Goal: Task Accomplishment & Management: Use online tool/utility

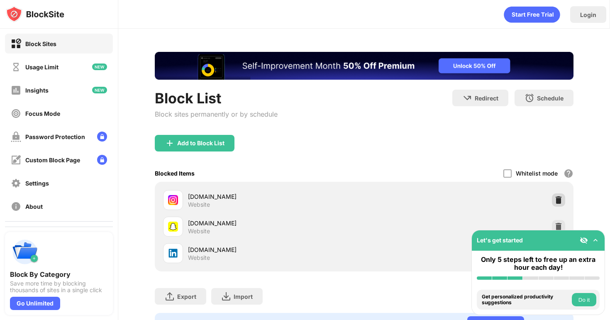
click at [561, 197] on img at bounding box center [558, 200] width 8 height 8
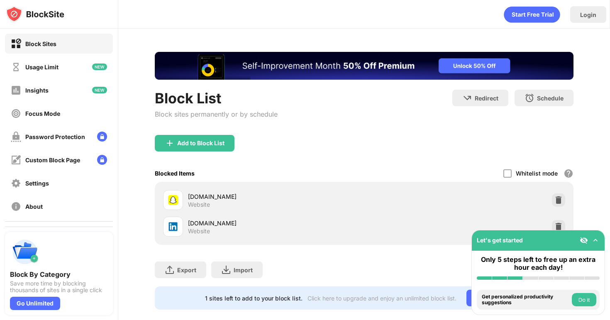
click at [184, 149] on div "Add to Block List" at bounding box center [195, 143] width 80 height 17
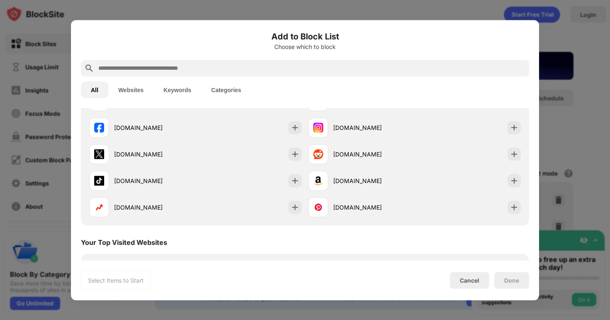
scroll to position [134, 0]
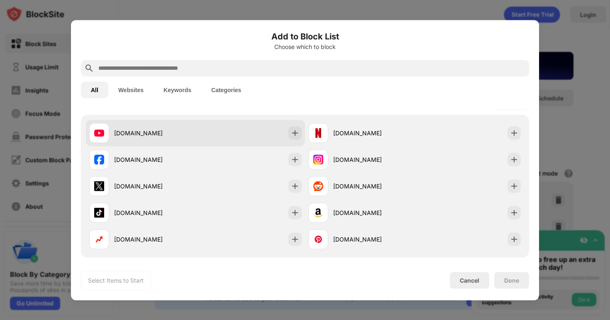
click at [290, 129] on div at bounding box center [294, 132] width 13 height 13
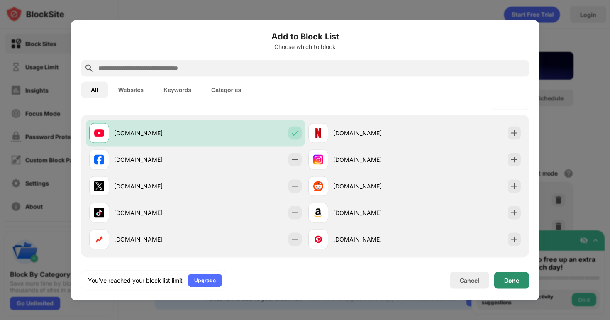
click at [503, 274] on div "Done" at bounding box center [511, 280] width 35 height 17
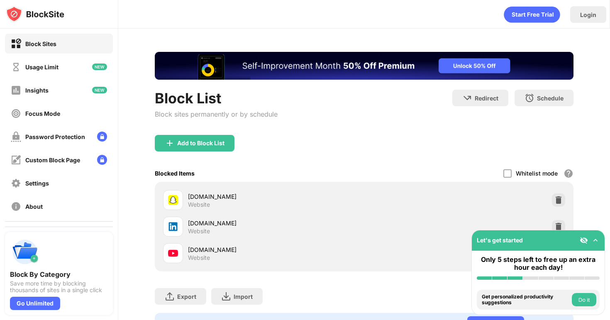
scroll to position [0, 0]
